Goal: Information Seeking & Learning: Learn about a topic

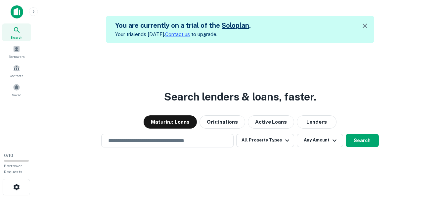
scroll to position [11, 0]
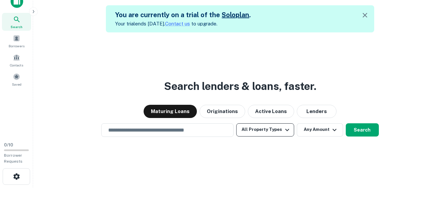
click at [251, 127] on button "All Property Types" at bounding box center [265, 130] width 58 height 13
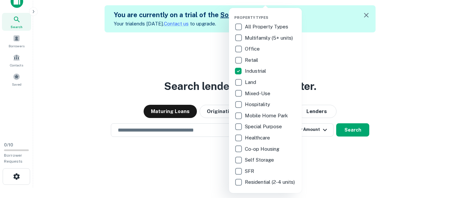
click at [350, 97] on div at bounding box center [226, 99] width 452 height 198
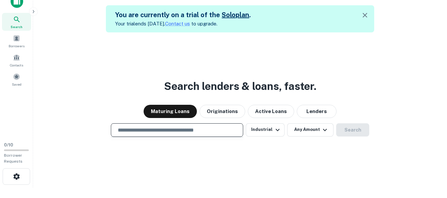
click at [190, 129] on input "text" at bounding box center [177, 131] width 127 height 8
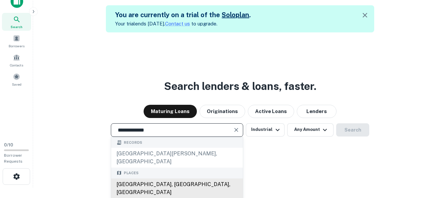
click at [185, 180] on div "[GEOGRAPHIC_DATA], [GEOGRAPHIC_DATA], [GEOGRAPHIC_DATA]" at bounding box center [177, 189] width 132 height 20
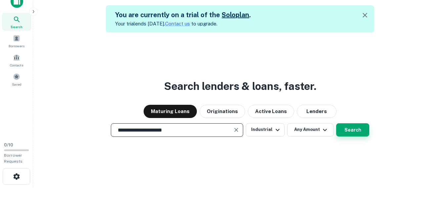
type input "**********"
click at [351, 128] on button "Search" at bounding box center [353, 130] width 33 height 13
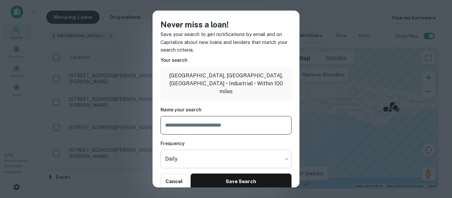
scroll to position [9, 0]
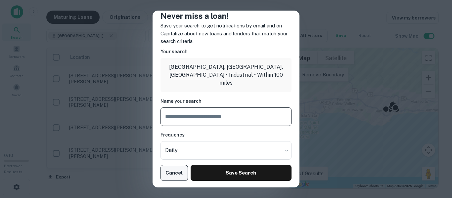
click at [178, 171] on button "Cancel" at bounding box center [174, 173] width 27 height 16
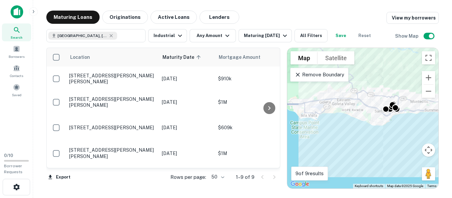
click at [320, 105] on div "To activate drag with keyboard, press Alt + Enter. Once in keyboard drag state,…" at bounding box center [362, 118] width 151 height 141
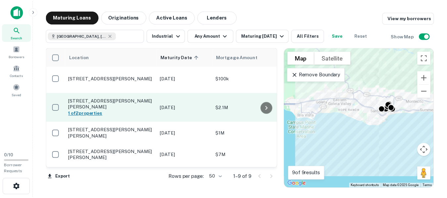
scroll to position [101, 0]
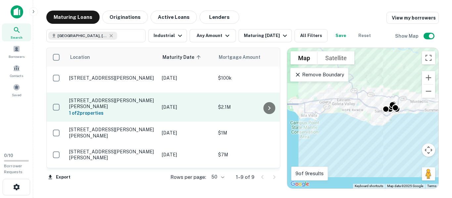
click at [113, 98] on p "[STREET_ADDRESS][PERSON_NAME][PERSON_NAME]" at bounding box center [112, 104] width 86 height 12
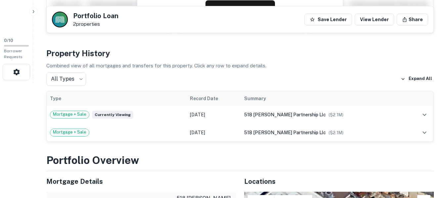
scroll to position [115, 0]
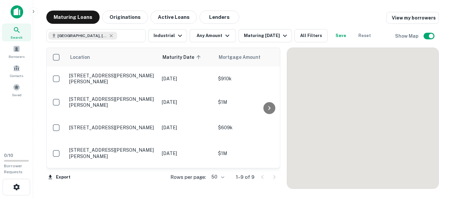
scroll to position [108, 0]
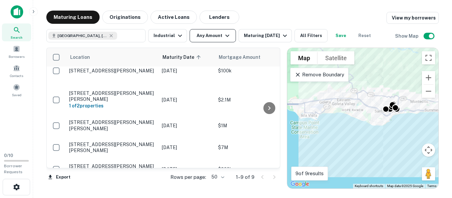
click at [226, 35] on icon "button" at bounding box center [228, 36] width 4 height 2
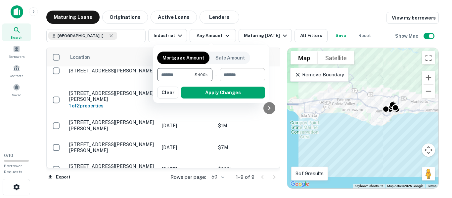
type input "*******"
click at [228, 95] on button "Apply Changes" at bounding box center [223, 93] width 84 height 12
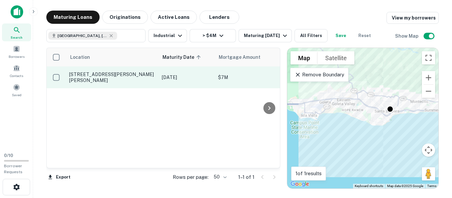
click at [169, 77] on p "[DATE]" at bounding box center [187, 77] width 50 height 7
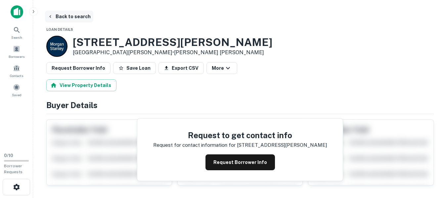
click at [64, 12] on button "Back to search" at bounding box center [69, 17] width 48 height 12
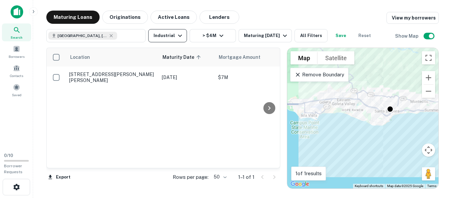
click at [174, 38] on button "Industrial" at bounding box center [167, 35] width 39 height 13
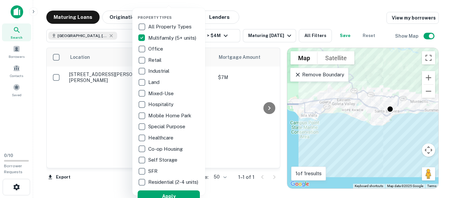
click at [255, 21] on div at bounding box center [226, 99] width 452 height 198
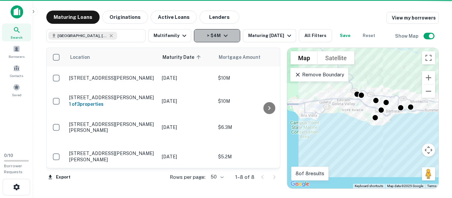
click at [226, 37] on icon "button" at bounding box center [226, 36] width 8 height 8
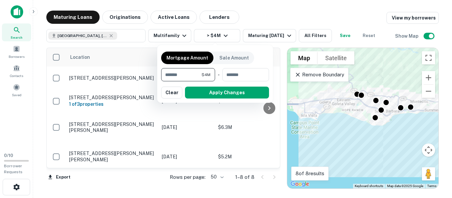
click at [106, 35] on div at bounding box center [226, 99] width 452 height 198
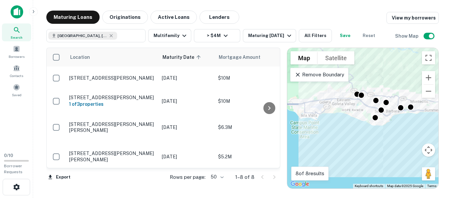
click at [109, 35] on icon at bounding box center [111, 35] width 5 height 5
type input "**********"
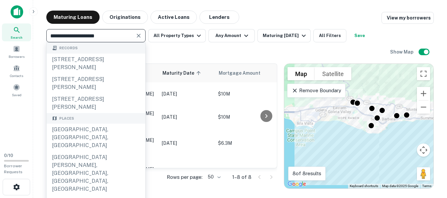
drag, startPoint x: 106, startPoint y: 35, endPoint x: 139, endPoint y: 37, distance: 33.5
click at [139, 37] on div "**********" at bounding box center [95, 35] width 99 height 13
click at [138, 35] on icon "Clear" at bounding box center [139, 36] width 4 height 4
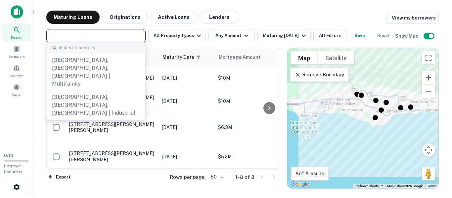
click at [138, 35] on input "text" at bounding box center [95, 35] width 94 height 9
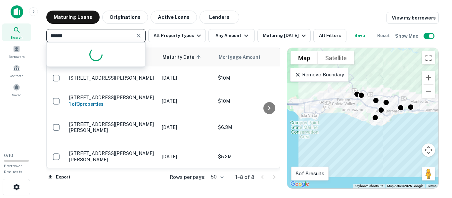
type input "*******"
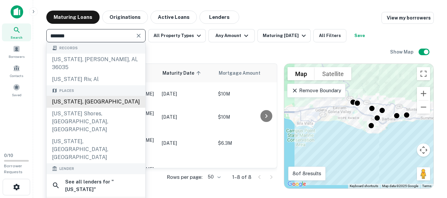
click at [93, 97] on div "[US_STATE], [GEOGRAPHIC_DATA]" at bounding box center [96, 102] width 99 height 12
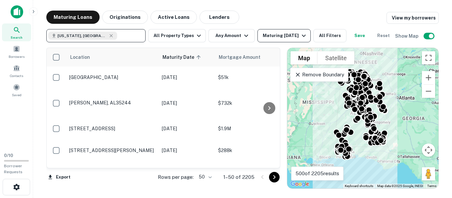
click at [278, 38] on div "Maturing [DATE]" at bounding box center [285, 36] width 45 height 8
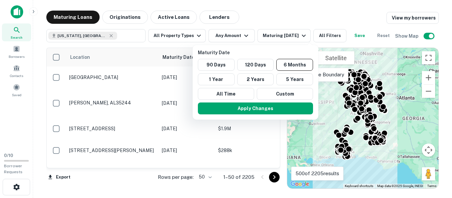
click at [225, 38] on div at bounding box center [226, 99] width 452 height 198
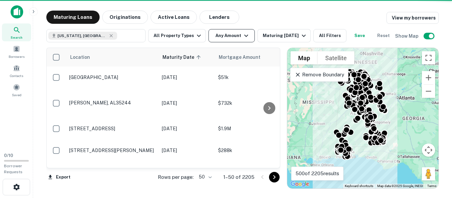
click at [230, 36] on button "Any Amount" at bounding box center [232, 35] width 46 height 13
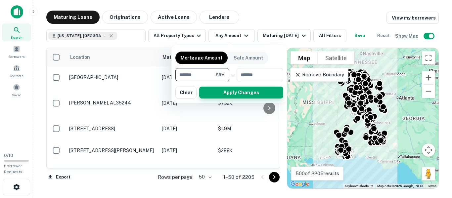
type input "*******"
click at [228, 92] on button "Apply Changes" at bounding box center [241, 93] width 84 height 12
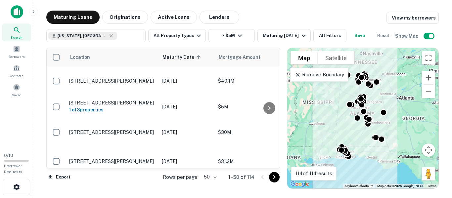
click at [233, 147] on td "$30M" at bounding box center [251, 132] width 73 height 29
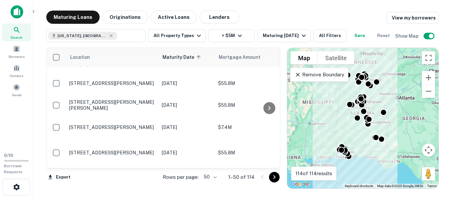
scroll to position [142, 0]
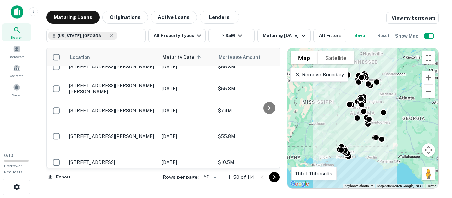
click at [307, 26] on div "[US_STATE], [GEOGRAPHIC_DATA] ​ All Property Types > $5M Maturing [DATE] All Fi…" at bounding box center [242, 33] width 393 height 19
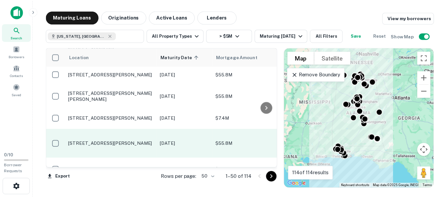
scroll to position [133, 0]
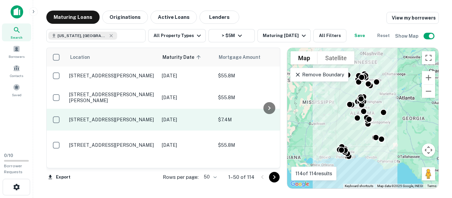
click at [120, 123] on p "[STREET_ADDRESS][PERSON_NAME]" at bounding box center [112, 120] width 86 height 6
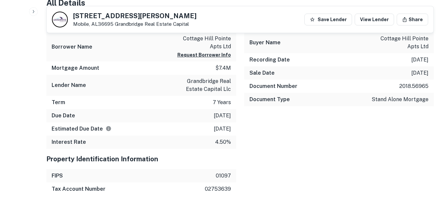
scroll to position [551, 0]
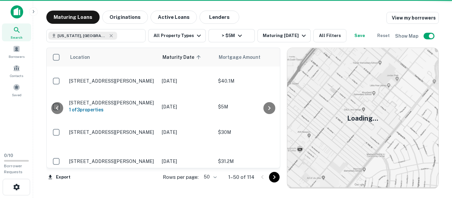
scroll to position [133, 0]
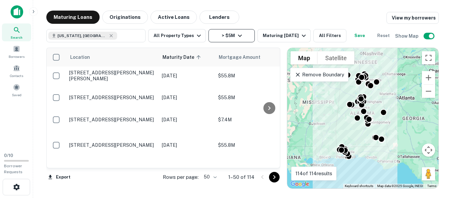
click at [238, 32] on icon "button" at bounding box center [240, 36] width 8 height 8
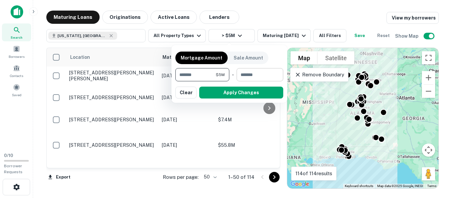
click at [269, 71] on input "number" at bounding box center [258, 74] width 42 height 13
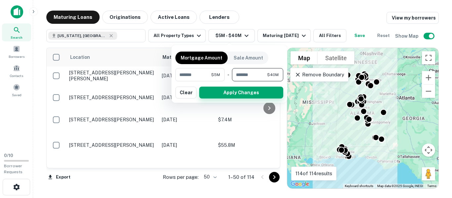
type input "********"
click at [233, 95] on button "Apply Changes" at bounding box center [241, 93] width 84 height 12
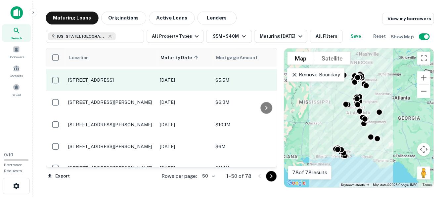
scroll to position [145, 0]
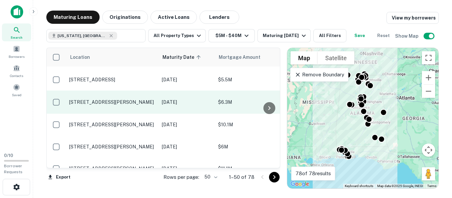
click at [133, 105] on p "[STREET_ADDRESS][PERSON_NAME]" at bounding box center [112, 102] width 86 height 6
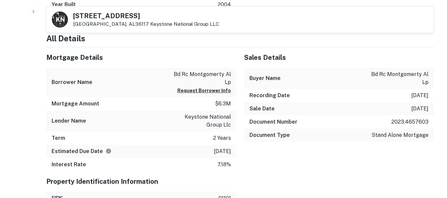
scroll to position [400, 0]
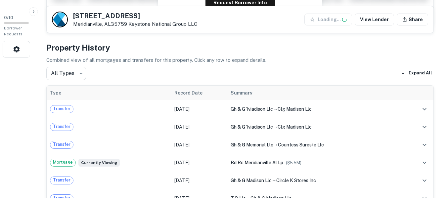
scroll to position [138, 0]
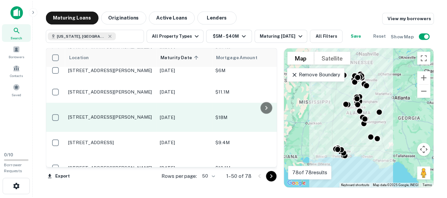
scroll to position [247, 0]
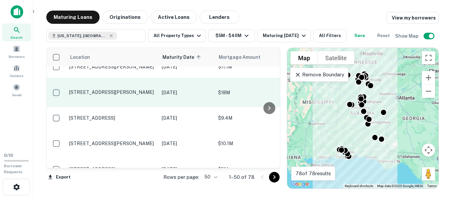
click at [121, 95] on p "[STREET_ADDRESS][PERSON_NAME]" at bounding box center [112, 92] width 86 height 6
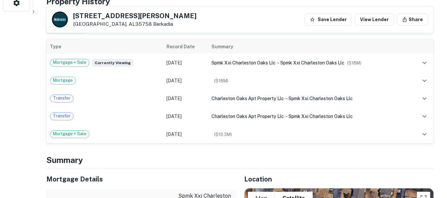
scroll to position [185, 0]
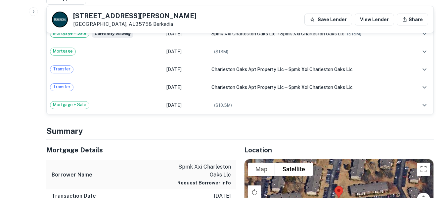
click at [134, 152] on h5 "Mortgage Details" at bounding box center [141, 150] width 190 height 10
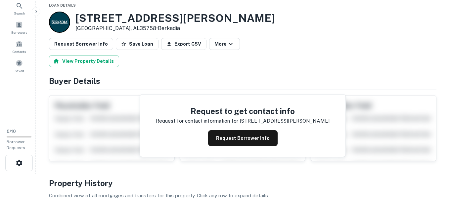
scroll to position [0, 0]
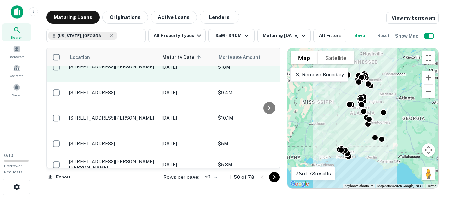
scroll to position [325, 0]
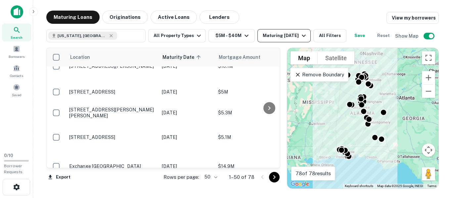
click at [281, 32] on div "Maturing [DATE]" at bounding box center [285, 36] width 45 height 8
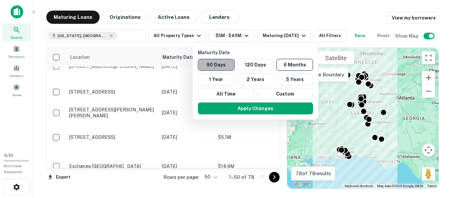
click at [217, 62] on button "90 Days" at bounding box center [216, 65] width 37 height 12
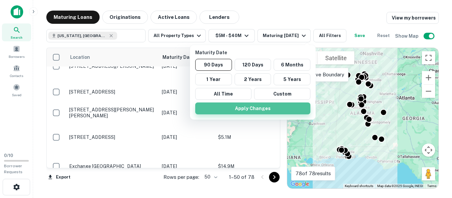
click at [271, 112] on button "Apply Changes" at bounding box center [252, 109] width 115 height 12
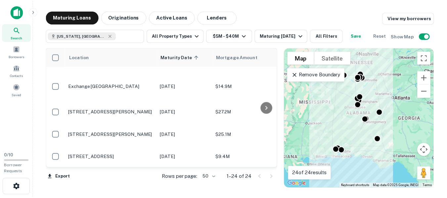
scroll to position [405, 0]
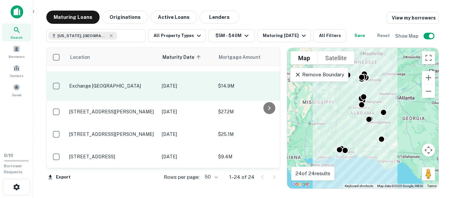
click at [135, 89] on p "Exchange [GEOGRAPHIC_DATA]" at bounding box center [112, 86] width 86 height 6
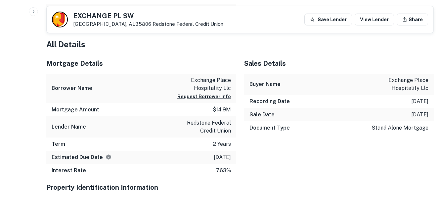
scroll to position [354, 0]
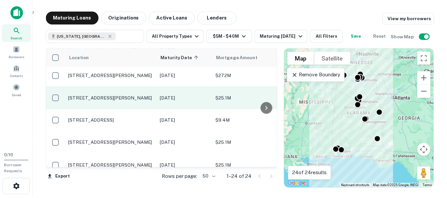
scroll to position [440, 0]
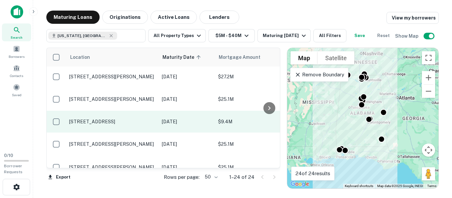
click at [128, 125] on p "[STREET_ADDRESS]" at bounding box center [112, 122] width 86 height 6
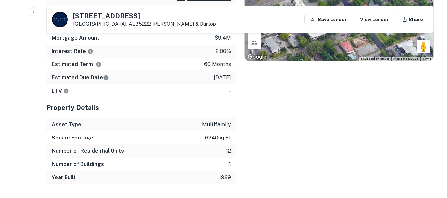
scroll to position [373, 0]
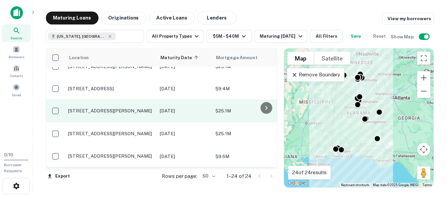
scroll to position [489, 0]
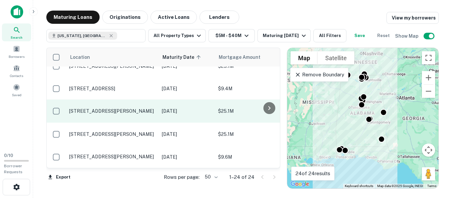
click at [116, 119] on td "[STREET_ADDRESS][PERSON_NAME]" at bounding box center [112, 111] width 93 height 23
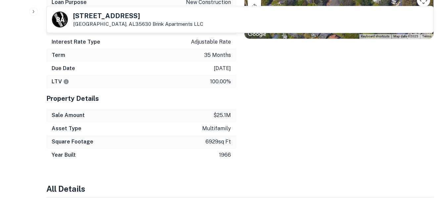
scroll to position [353, 0]
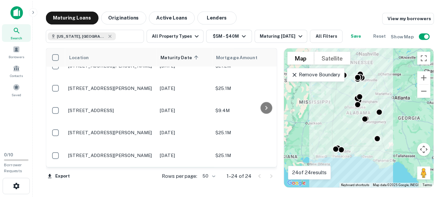
scroll to position [413, 0]
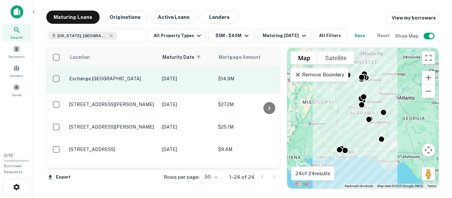
click at [123, 82] on p "Exchange [GEOGRAPHIC_DATA]" at bounding box center [112, 79] width 86 height 6
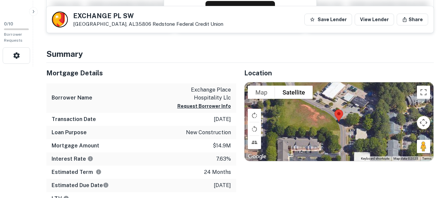
scroll to position [132, 0]
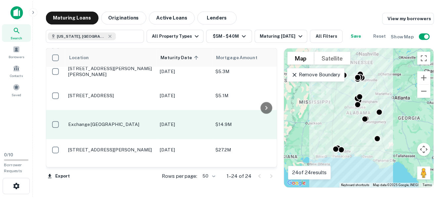
scroll to position [366, 0]
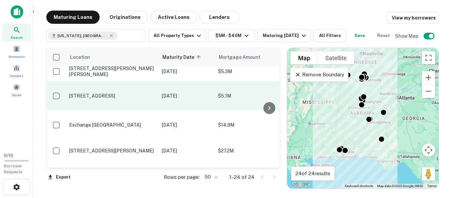
click at [117, 99] on p "[STREET_ADDRESS]" at bounding box center [112, 96] width 86 height 6
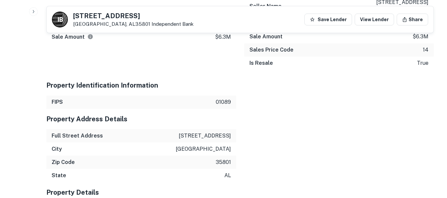
scroll to position [638, 0]
